Goal: Task Accomplishment & Management: Manage account settings

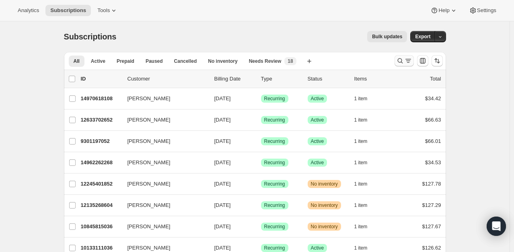
click at [397, 63] on icon "Search and filter results" at bounding box center [400, 61] width 8 height 8
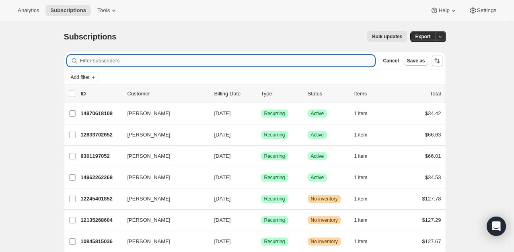
paste input "17670 w. Hubbard dr"
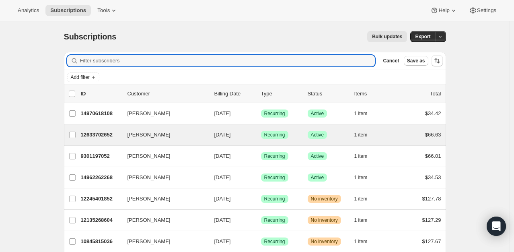
type input "17670 w. Hubbard dr"
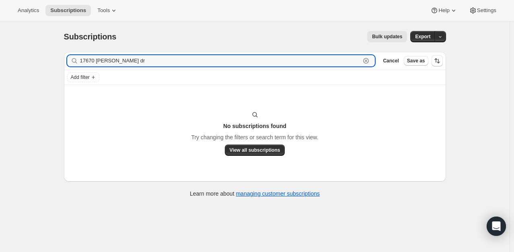
drag, startPoint x: 162, startPoint y: 60, endPoint x: 51, endPoint y: 59, distance: 110.5
click at [51, 59] on div "Subscriptions. This page is ready Subscriptions Bulk updates More actions Bulk …" at bounding box center [254, 147] width 509 height 252
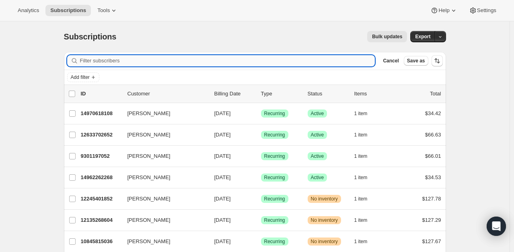
click at [141, 61] on input "Filter subscribers" at bounding box center [227, 60] width 295 height 11
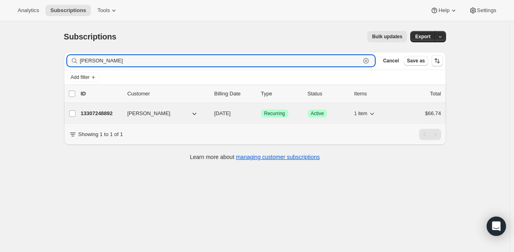
type input "[PERSON_NAME]"
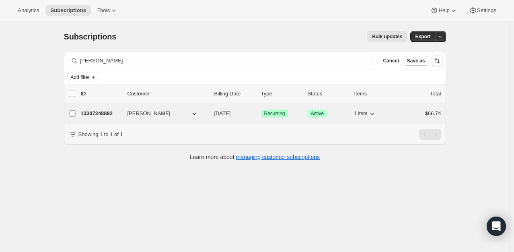
click at [103, 117] on p "13307248892" at bounding box center [101, 113] width 40 height 8
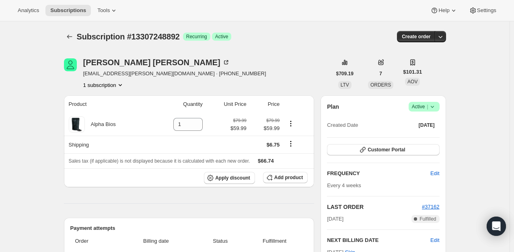
click at [438, 111] on div "Plan Success Active | Created Date Apr 3, 2025" at bounding box center [383, 116] width 112 height 29
click at [435, 109] on icon at bounding box center [432, 106] width 8 height 8
click at [429, 141] on button "Cancel subscription" at bounding box center [426, 135] width 50 height 13
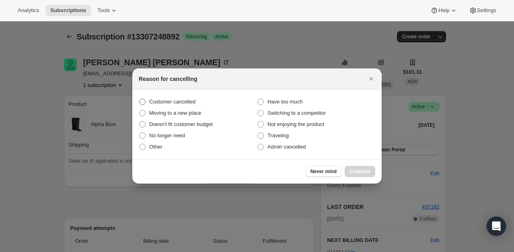
click at [187, 102] on span "Customer cancelled" at bounding box center [172, 101] width 46 height 6
click at [139, 99] on input "Customer cancelled" at bounding box center [139, 98] width 0 height 0
radio input "true"
click at [274, 144] on span "Admin cancelled" at bounding box center [286, 146] width 38 height 6
click at [258, 144] on input "Admin cancelled" at bounding box center [257, 143] width 0 height 0
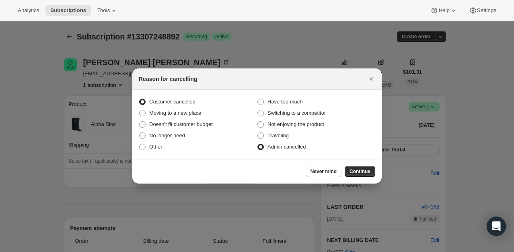
radio input "true"
radio input "false"
click at [369, 174] on button "Continue" at bounding box center [359, 171] width 31 height 11
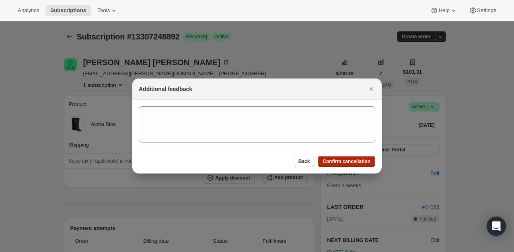
click at [339, 161] on span "Confirm cancellation" at bounding box center [346, 161] width 48 height 6
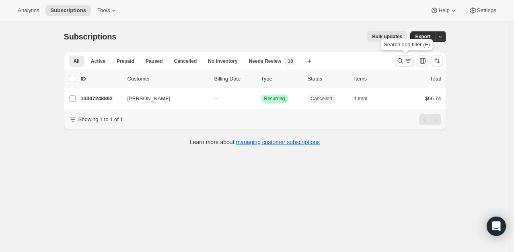
click at [402, 63] on icon "Search and filter results" at bounding box center [400, 61] width 8 height 8
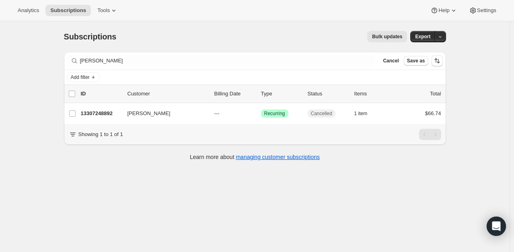
click at [202, 67] on div "Filter subscribers [PERSON_NAME] [PERSON_NAME] Cancel Save as" at bounding box center [255, 61] width 382 height 18
drag, startPoint x: 145, startPoint y: 68, endPoint x: 114, endPoint y: 62, distance: 31.1
click at [115, 62] on div "Filter subscribers [PERSON_NAME] [PERSON_NAME] Cancel Save as" at bounding box center [255, 61] width 382 height 18
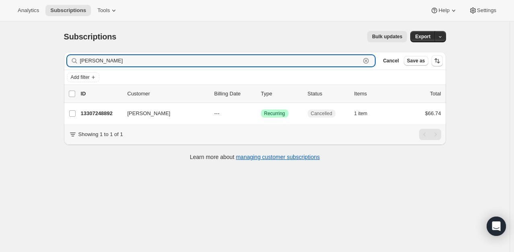
drag, startPoint x: 117, startPoint y: 61, endPoint x: 50, endPoint y: 58, distance: 67.6
click at [54, 62] on div "Subscriptions. This page is ready Subscriptions Bulk updates More actions Bulk …" at bounding box center [254, 147] width 509 height 252
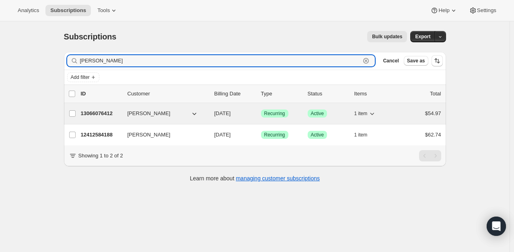
type input "[PERSON_NAME]"
click at [100, 112] on p "13066076412" at bounding box center [101, 113] width 40 height 8
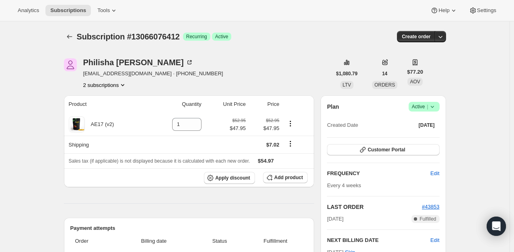
click at [427, 106] on span "Active |" at bounding box center [424, 106] width 25 height 8
click at [423, 119] on span "Pause subscription" at bounding box center [425, 122] width 44 height 6
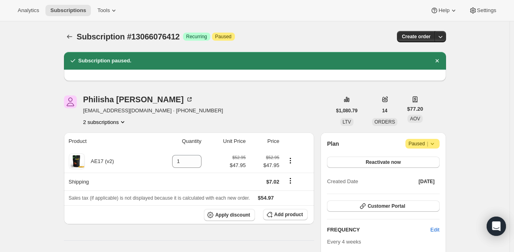
click at [70, 34] on icon "Subscriptions" at bounding box center [70, 37] width 8 height 8
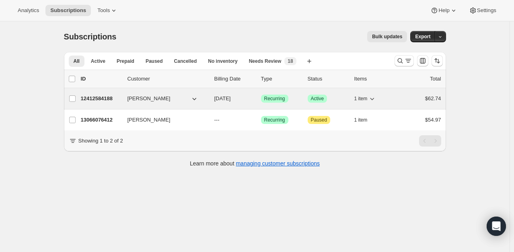
click at [102, 100] on p "12412584188" at bounding box center [101, 98] width 40 height 8
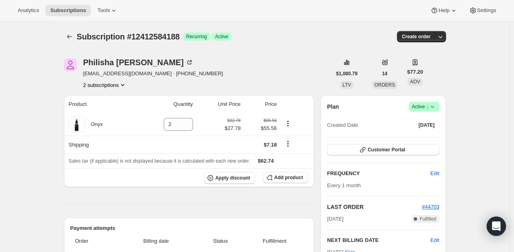
click at [428, 103] on span "Active |" at bounding box center [424, 106] width 25 height 8
click at [427, 118] on button "Pause subscription" at bounding box center [426, 122] width 50 height 13
